Goal: Use online tool/utility

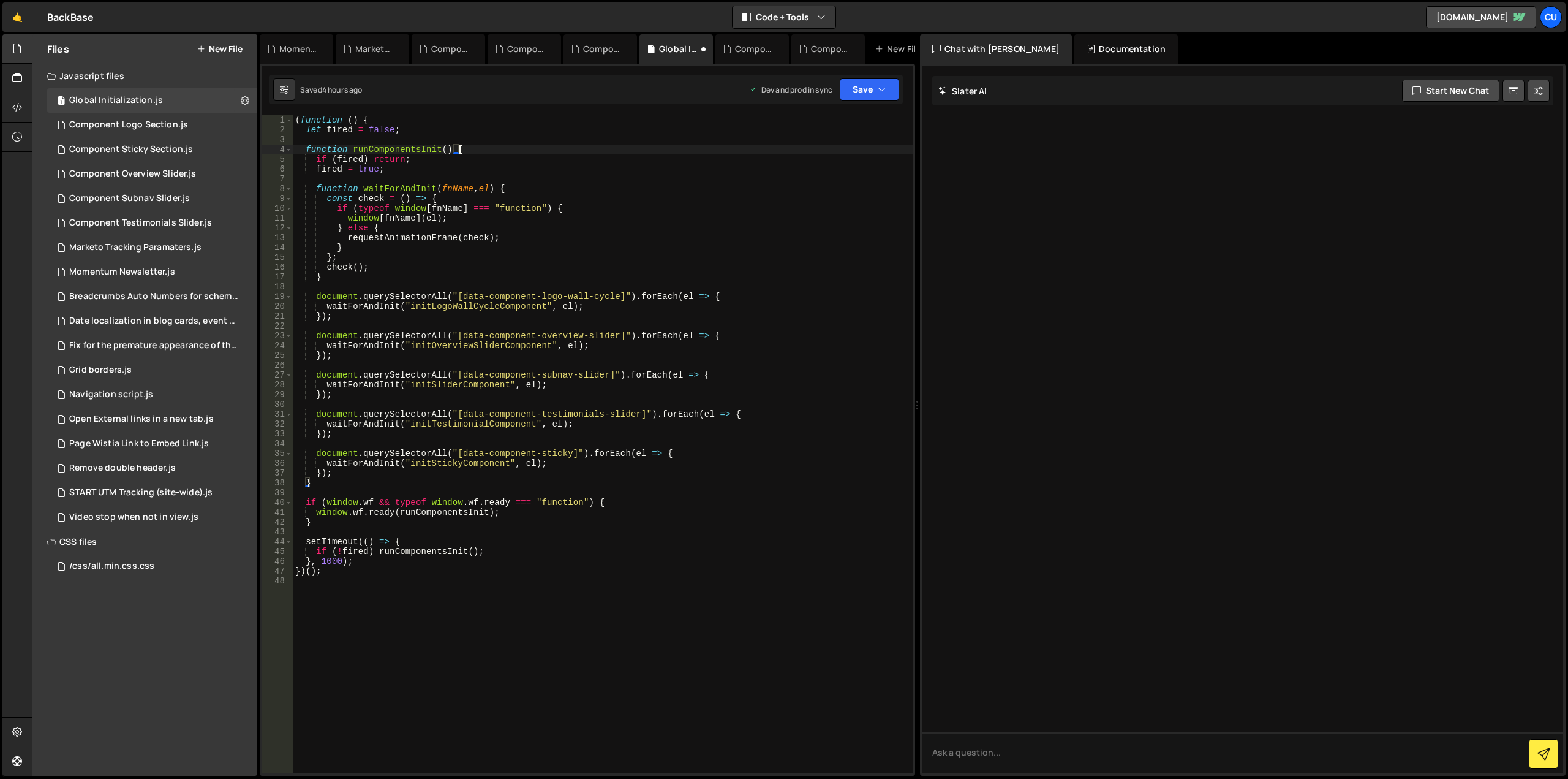
type textarea "}); }"
click at [158, 125] on div "Component Logo Section.js" at bounding box center [128, 125] width 119 height 11
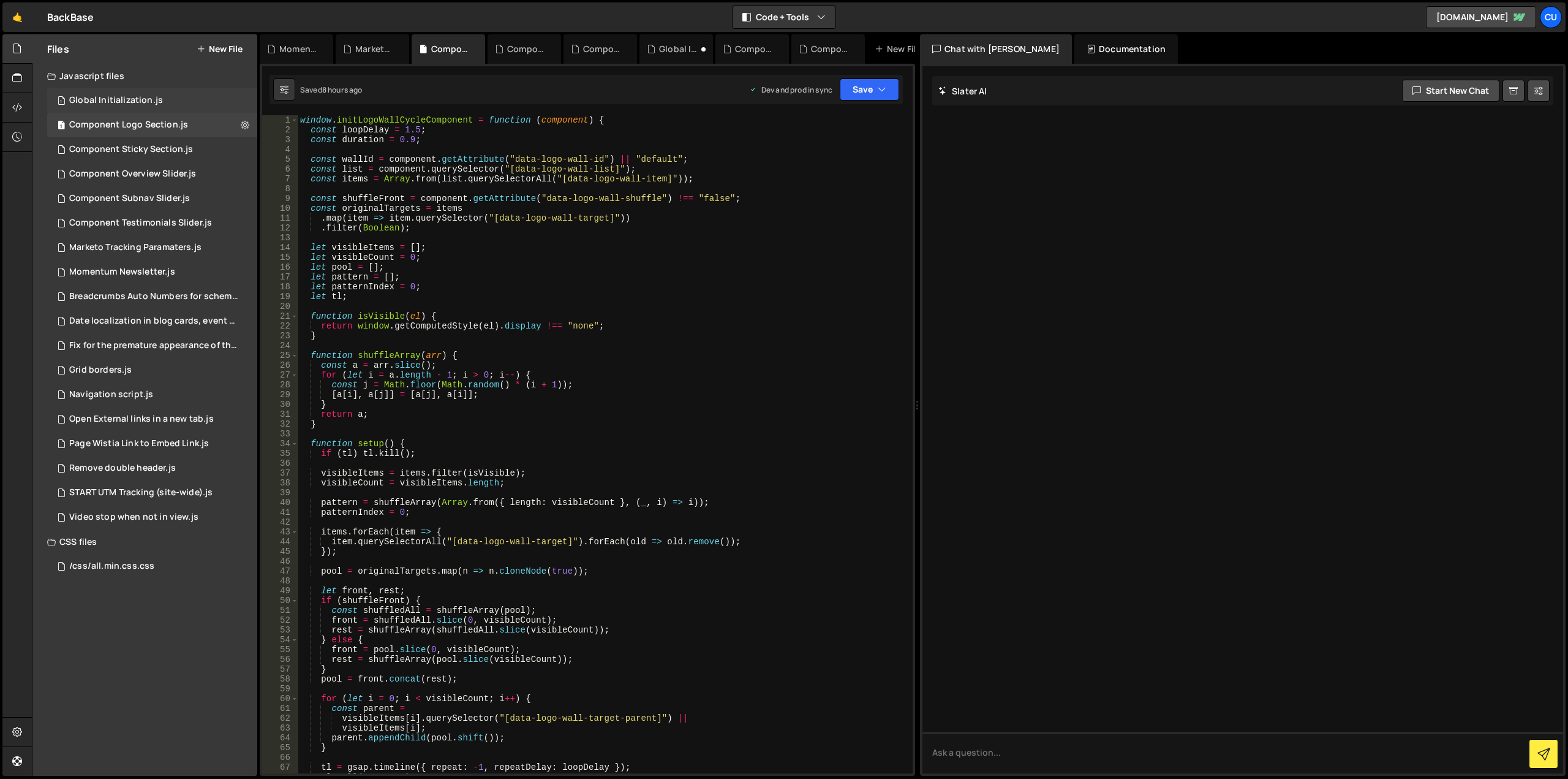
click at [180, 103] on div "1 Global Initialization.js 0" at bounding box center [151, 100] width 210 height 25
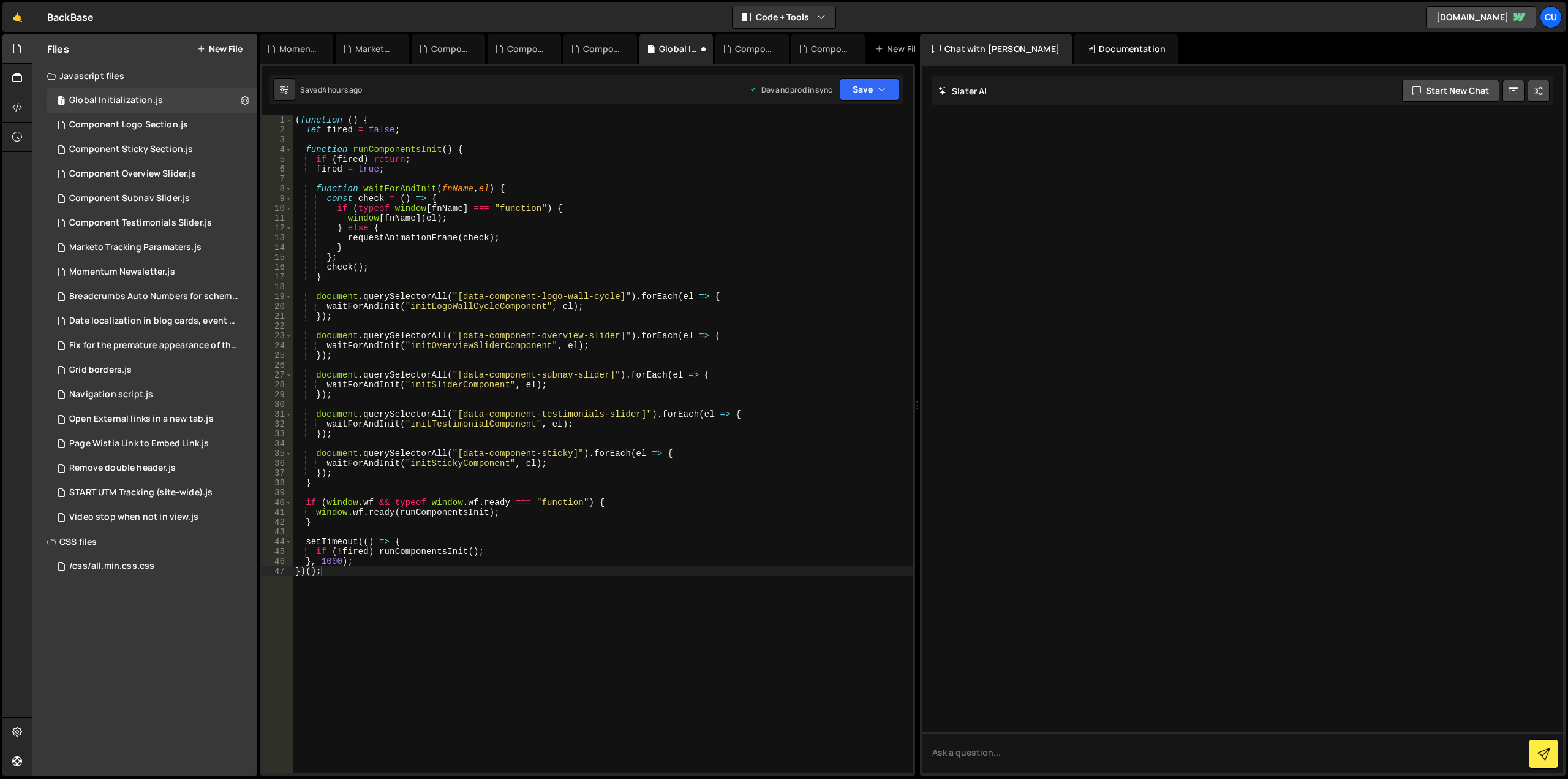
click at [651, 243] on div "( function ( ) { let fired = false ; function runComponentsInit ( ) { if ( fire…" at bounding box center [603, 454] width 620 height 677
type textarea "}, 1000); })();"
